Goal: Task Accomplishment & Management: Use online tool/utility

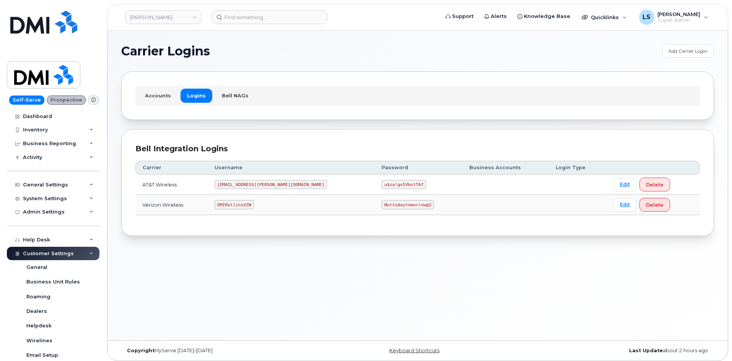
click at [382, 182] on code "u$za!gx5VbntTAf" at bounding box center [404, 184] width 44 height 9
copy code "u$za!gx5VbntTAf"
click at [382, 204] on code "Nottodaytomorrow@2" at bounding box center [408, 204] width 52 height 9
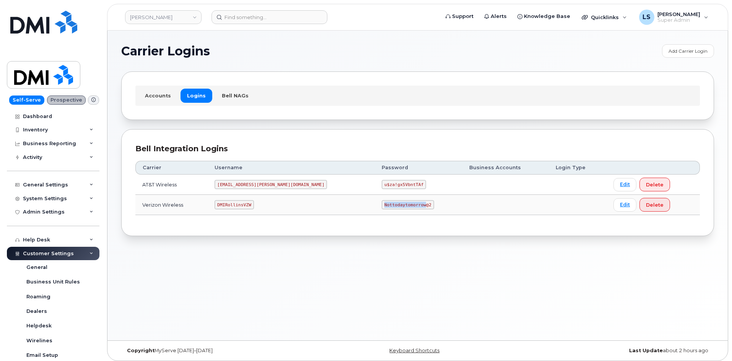
click at [382, 203] on code "Nottodaytomorrow@2" at bounding box center [408, 204] width 52 height 9
click at [382, 204] on code "Nottodaytomorrow@2" at bounding box center [408, 204] width 52 height 9
copy code "Nottodaytomorrow@2"
